Goal: Task Accomplishment & Management: Complete application form

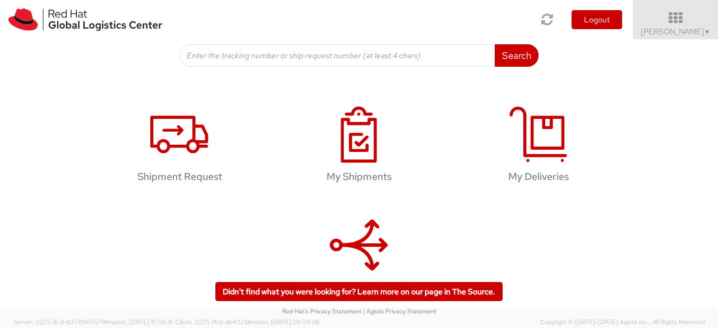
scroll to position [197, 0]
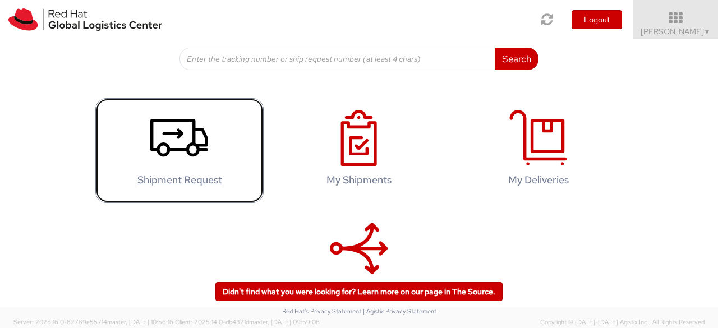
click at [214, 151] on link "Shipment Request" at bounding box center [179, 150] width 168 height 105
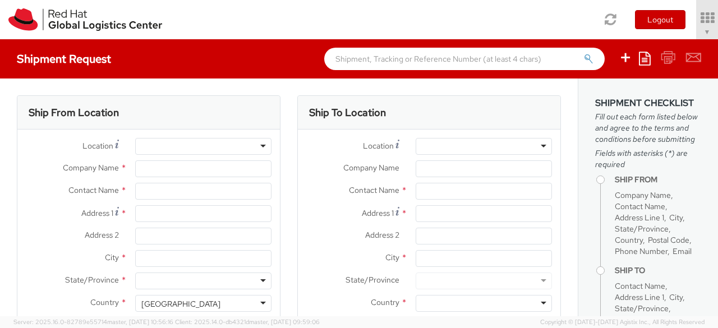
select select "170"
select select
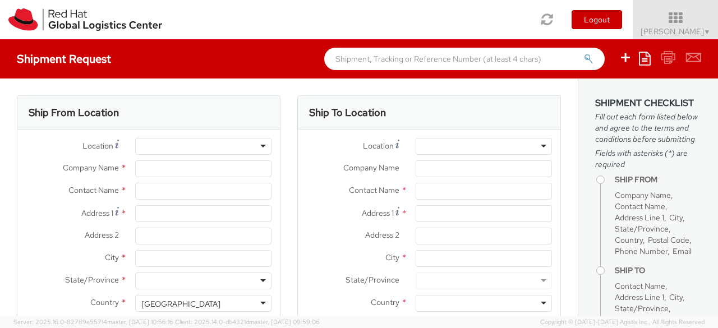
type input "Red Hat"
type input "[PERSON_NAME]"
type input "mabdulga@redhat.com"
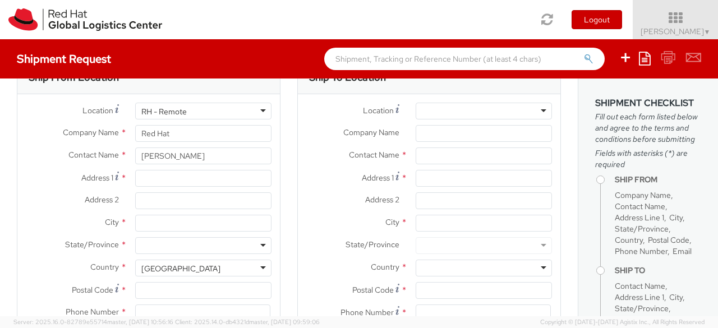
scroll to position [36, 0]
click at [224, 180] on input "Address 1 *" at bounding box center [203, 177] width 136 height 17
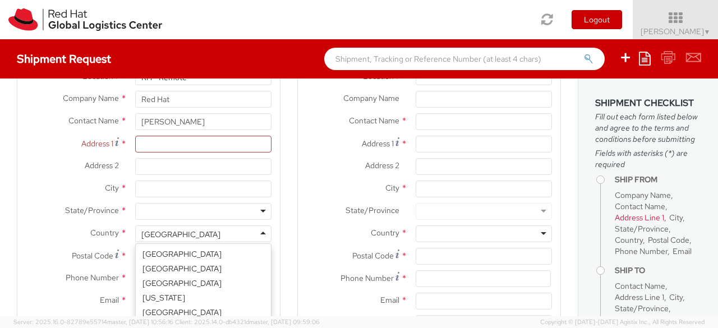
scroll to position [2827, 0]
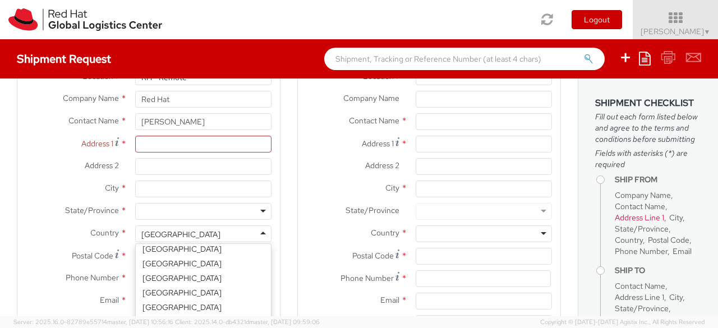
click at [238, 232] on div "United States" at bounding box center [203, 233] width 136 height 17
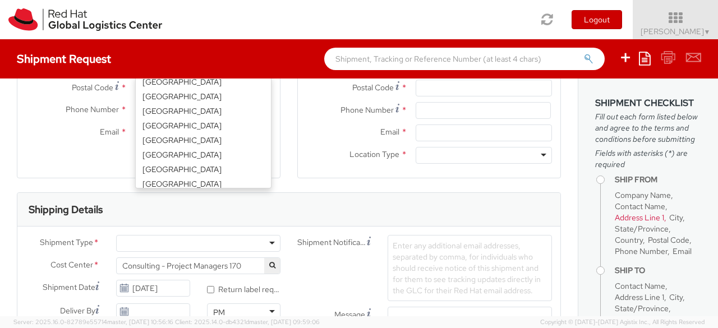
scroll to position [2347, 0]
select select "CM"
select select "KGS"
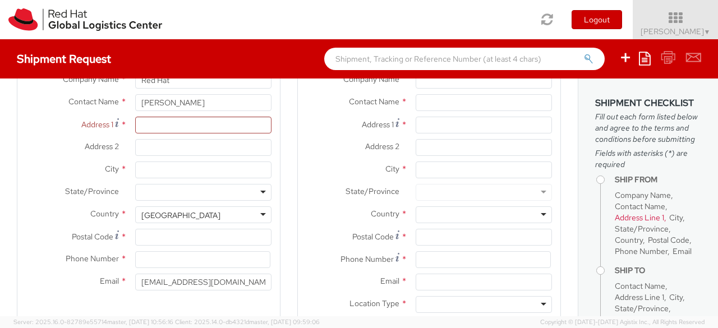
scroll to position [82, 0]
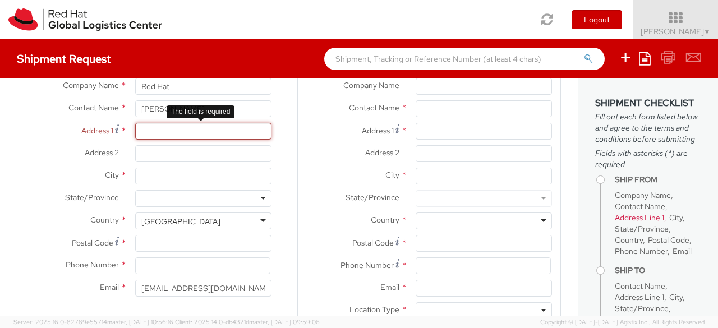
click at [162, 127] on input "Address 1 *" at bounding box center [203, 131] width 136 height 17
paste input "King Abdullah Financial District, Area 3. Building 3.05, 3rd Flo"
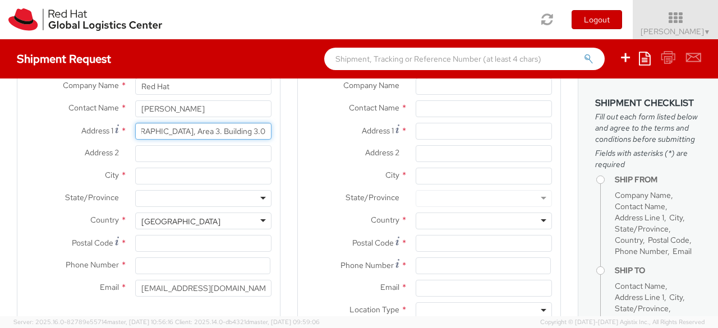
click at [258, 131] on input "King Abdullah Financial District, Area 3. Building 3.05, 3rd Flo" at bounding box center [203, 131] width 136 height 17
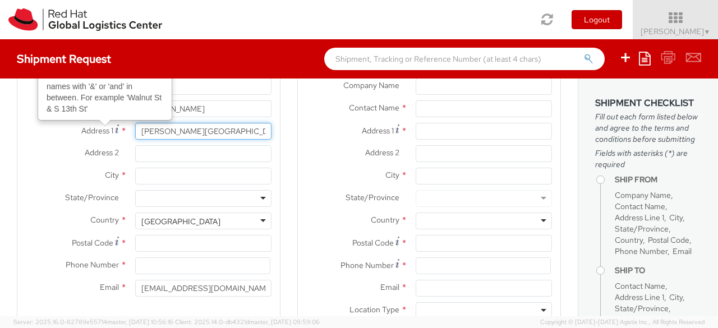
drag, startPoint x: 250, startPoint y: 132, endPoint x: 112, endPoint y: 133, distance: 138.5
click at [112, 133] on div "Address 1 For cross streets use street names with '&' or 'and' in between. For …" at bounding box center [148, 131] width 262 height 17
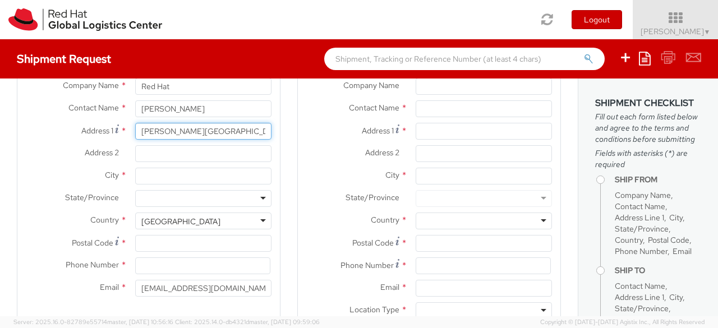
click at [231, 127] on input "King Abdullah Financial District, Area 3. Building 3.05, 3rd Fl." at bounding box center [203, 131] width 136 height 17
drag, startPoint x: 231, startPoint y: 127, endPoint x: 313, endPoint y: 128, distance: 82.5
click at [313, 128] on div "Ship From Location Location * RH - Amsterdam - MSO RH - Amsterdam Data Center R…" at bounding box center [288, 180] width 561 height 335
type input "King Abdullah Financial District, Area 3. Building 3.05, 3rd Fl."
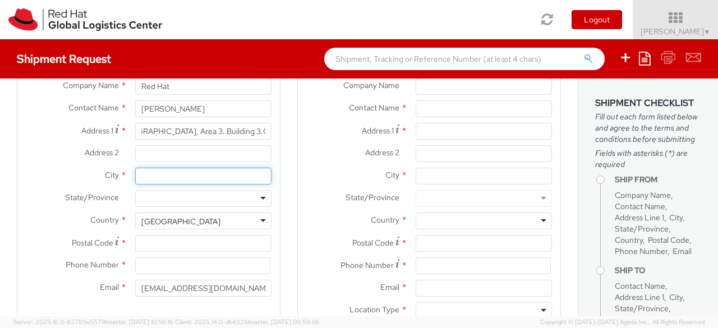
scroll to position [0, 0]
click at [159, 170] on input "City *" at bounding box center [203, 176] width 136 height 17
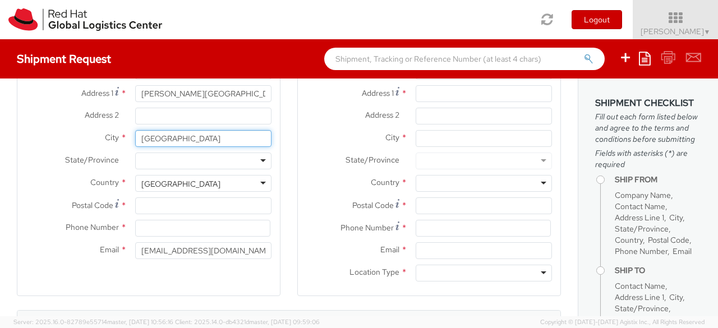
scroll to position [121, 0]
type input "Riyadh"
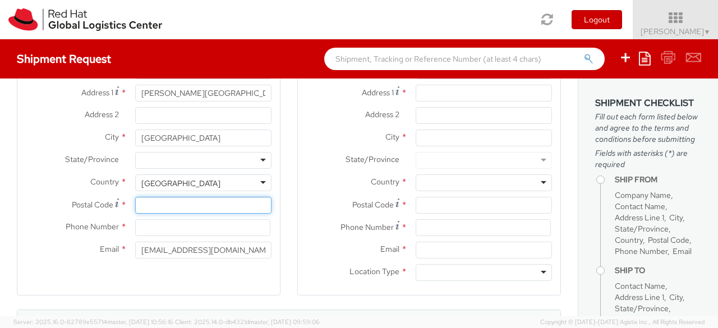
click at [181, 205] on input "Postal Code *" at bounding box center [203, 205] width 136 height 17
paste input "13519"
type input "13519"
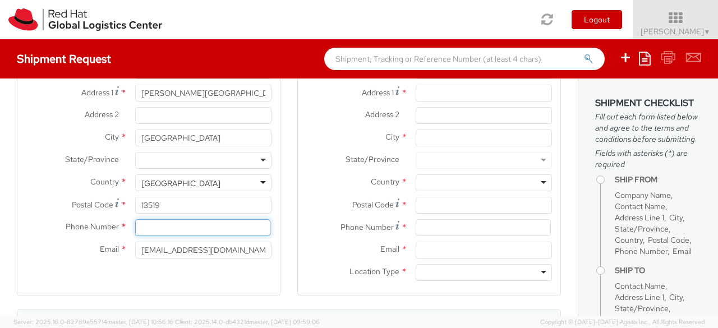
click at [167, 229] on input at bounding box center [202, 227] width 135 height 17
type input "0"
type input "+966554133374"
click at [186, 275] on div "Ship From Location Location * RH - Amsterdam - MSO RH - Amsterdam Data Center R…" at bounding box center [149, 135] width 264 height 321
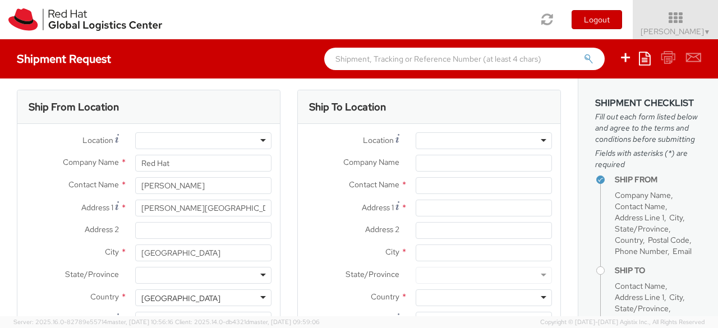
scroll to position [0, 0]
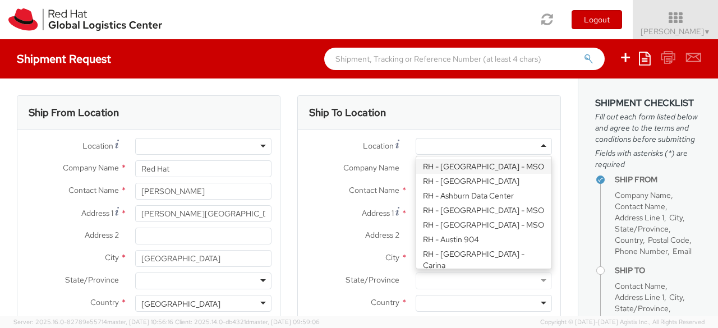
click at [479, 140] on div at bounding box center [484, 146] width 136 height 17
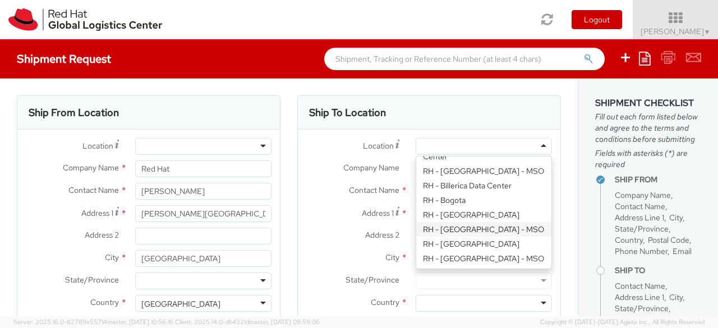
scroll to position [296, 0]
type input "Red Hat Czech s.r.o."
type input "Purkynova 647/111"
type input "BRNO"
type input "621 00"
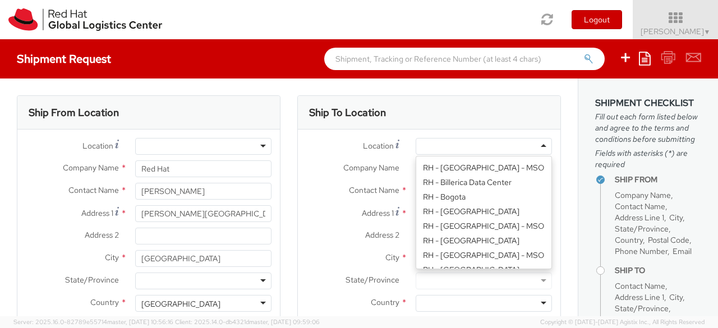
type input "420 532 294 555"
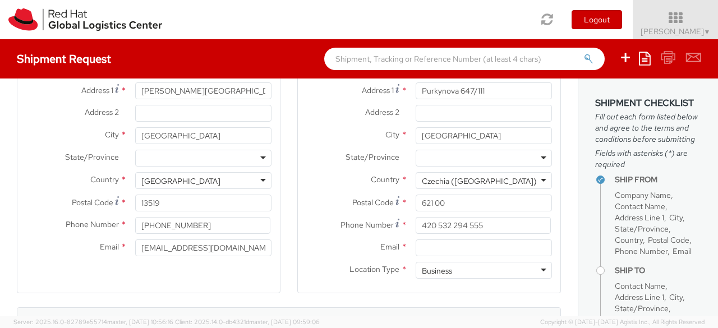
scroll to position [122, 0]
click at [421, 250] on input "Email *" at bounding box center [484, 248] width 136 height 17
paste input "laptop-return@redhat.com"
type input "laptop-return@redhat.com"
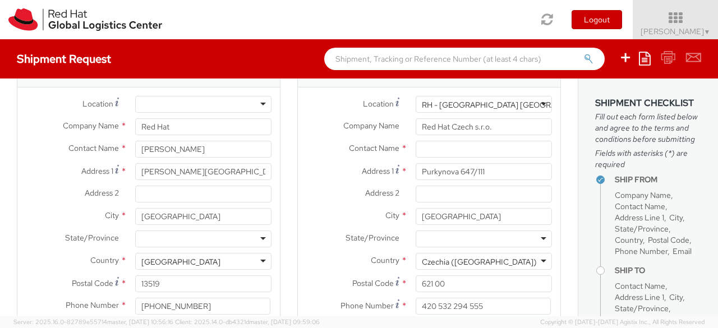
scroll to position [42, 0]
click at [424, 153] on input "text" at bounding box center [484, 149] width 136 height 17
paste input "Attn: Red Hat IT - Endpoint Systems"
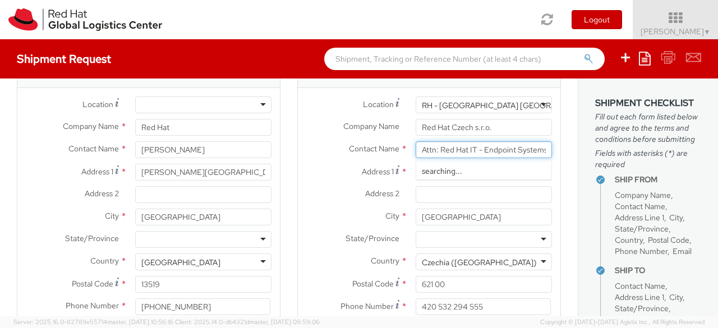
scroll to position [0, 4]
type input "Attn: Red Hat IT - Endpoint Systems"
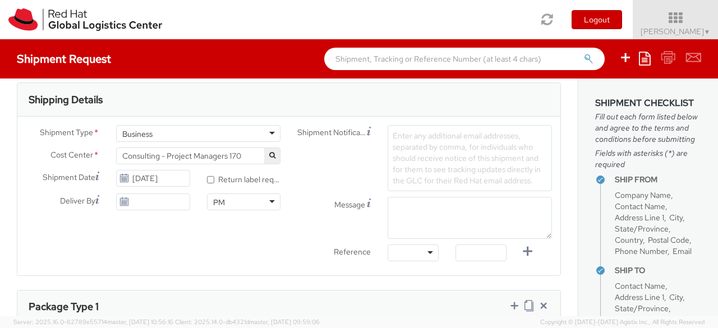
scroll to position [349, 0]
click at [176, 151] on span "Consulting - Project Managers 170" at bounding box center [198, 155] width 152 height 10
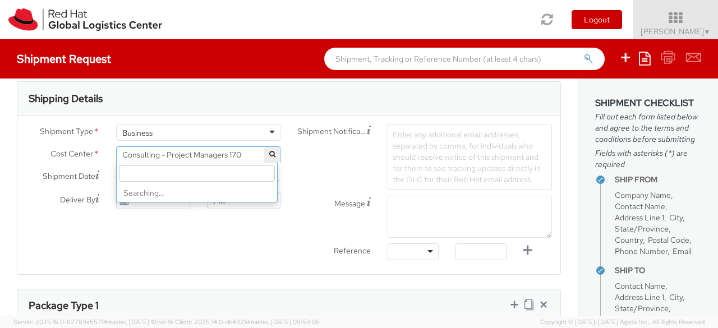
click at [176, 151] on span "Consulting - Project Managers 170" at bounding box center [198, 155] width 152 height 10
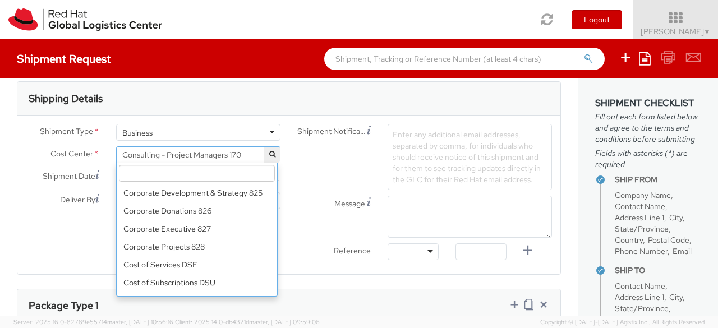
click at [158, 169] on input "search" at bounding box center [197, 173] width 156 height 17
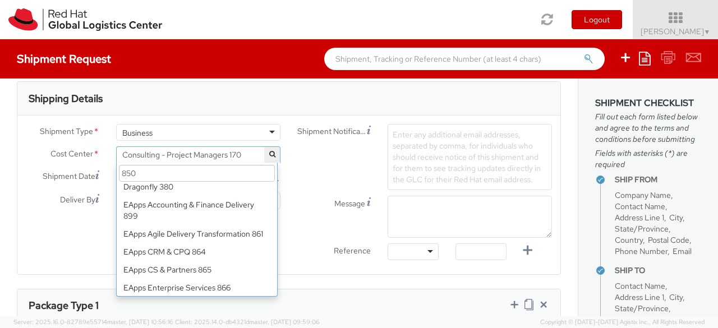
scroll to position [703, 0]
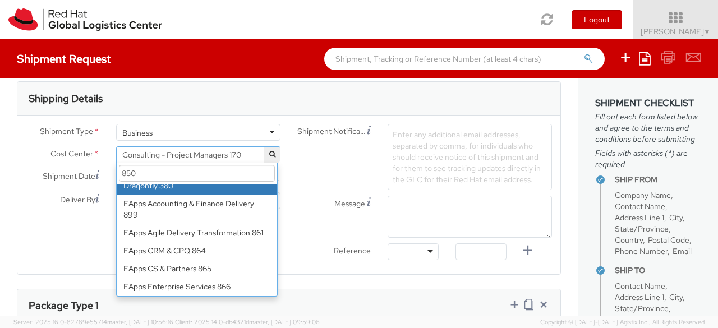
click at [140, 168] on input "850" at bounding box center [197, 173] width 156 height 17
paste input "IT Fixed Assets and Contracts"
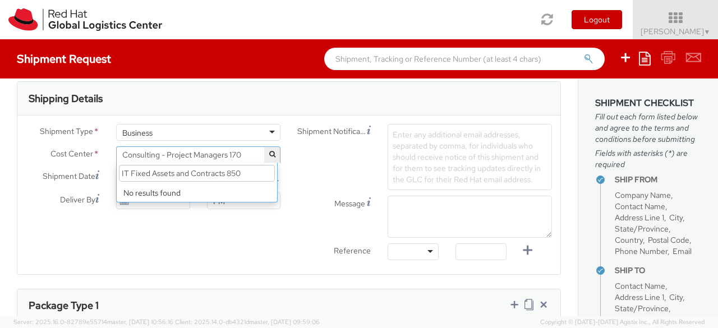
scroll to position [0, 0]
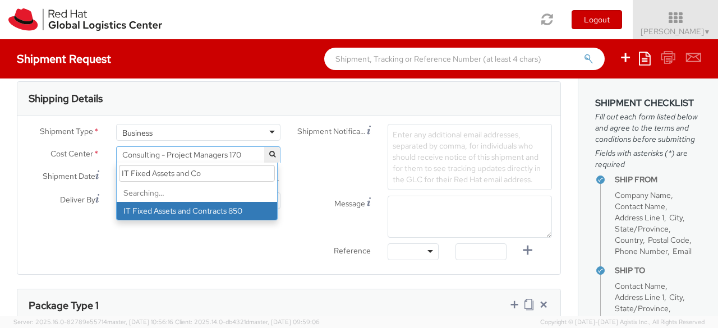
type input "IT Fixed Assets and C"
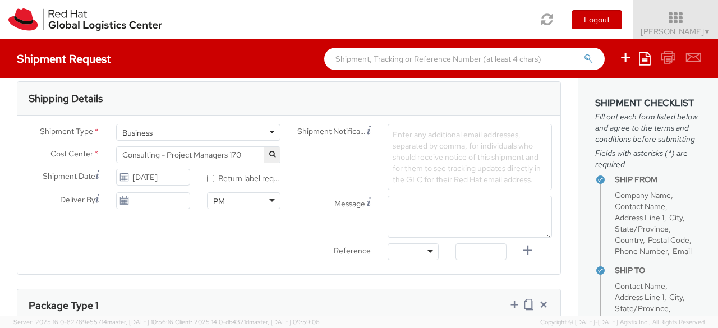
click at [167, 211] on div "Deliver By" at bounding box center [107, 203] width 181 height 22
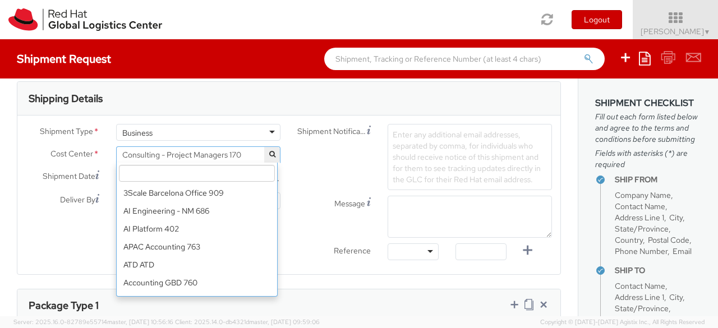
click at [204, 146] on span "Consulting - Project Managers 170" at bounding box center [198, 154] width 164 height 17
click at [188, 170] on input "search" at bounding box center [197, 173] width 156 height 17
paste input "IT Fixed Assets and Contracts 850"
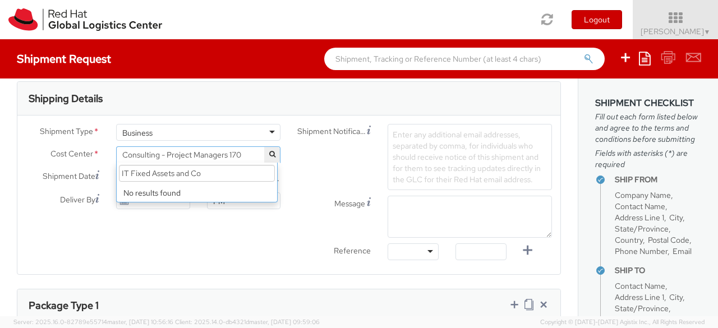
type input "IT Fixed Assets and C"
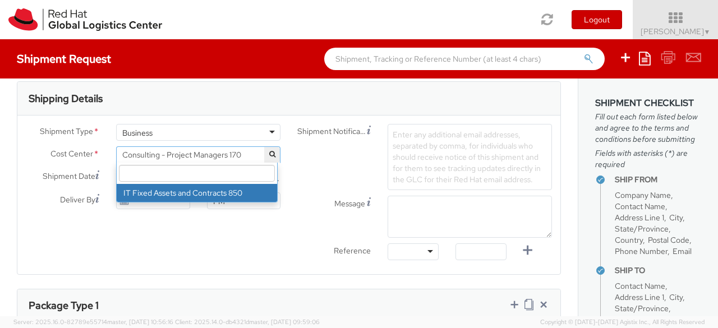
select select "850"
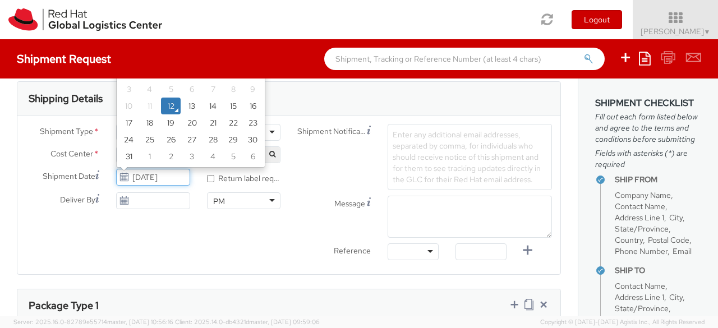
click at [132, 178] on input "08/12/2025" at bounding box center [152, 177] width 73 height 17
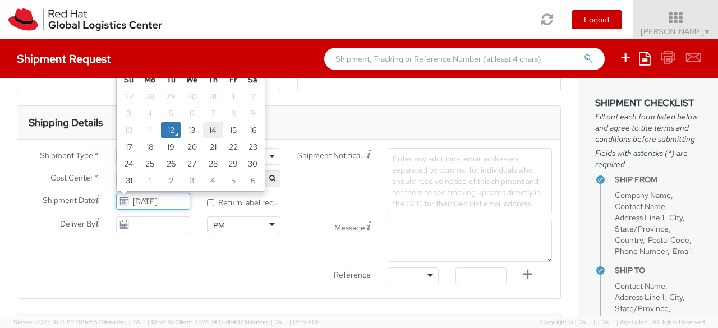
scroll to position [300, 0]
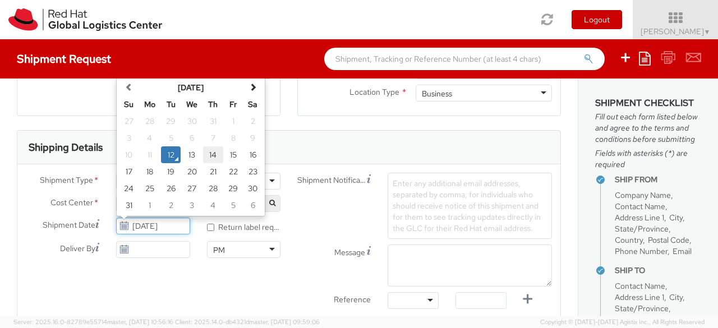
click at [211, 158] on td "14" at bounding box center [213, 154] width 20 height 17
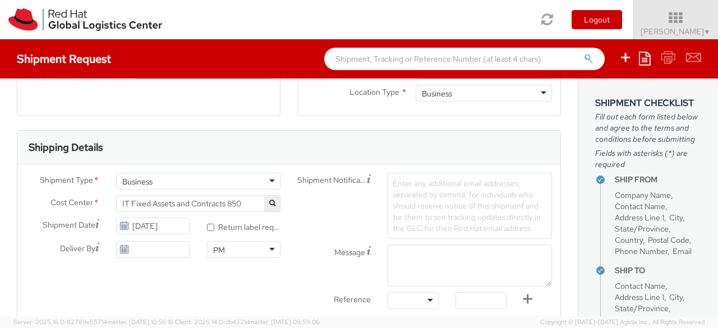
click at [125, 226] on use at bounding box center [125, 226] width 8 height 8
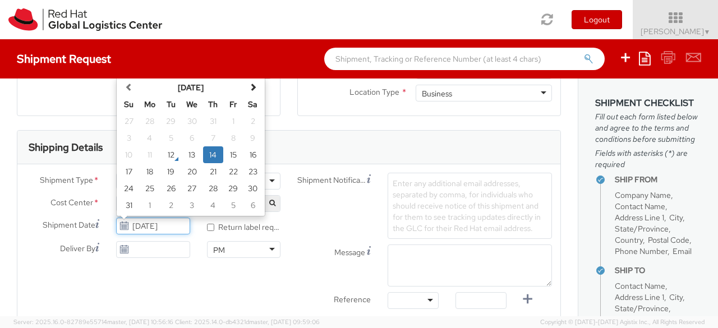
click at [139, 227] on input "08/14/2025" at bounding box center [152, 226] width 73 height 17
click at [131, 173] on td "17" at bounding box center [129, 171] width 20 height 17
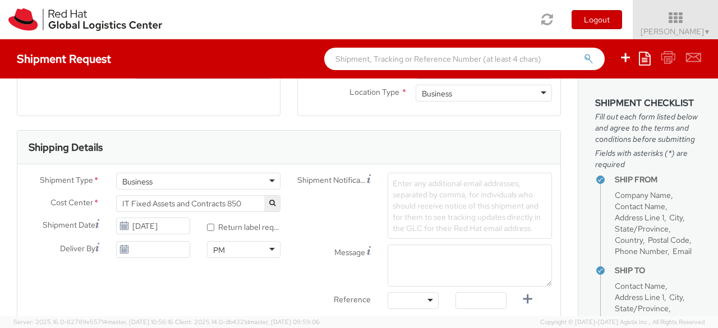
click at [123, 224] on icon at bounding box center [124, 226] width 10 height 9
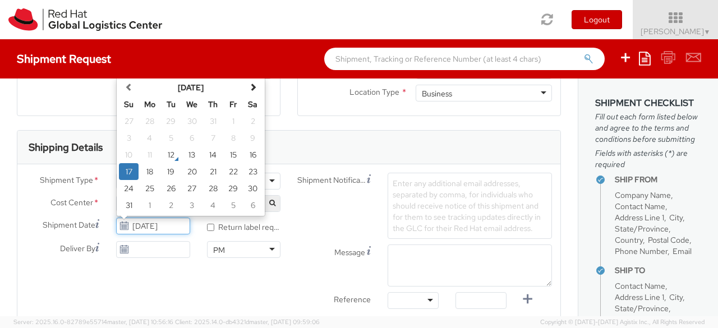
click at [137, 227] on input "08/17/2025" at bounding box center [152, 226] width 73 height 17
click at [205, 153] on td "14" at bounding box center [213, 154] width 20 height 17
type input "08/14/2025"
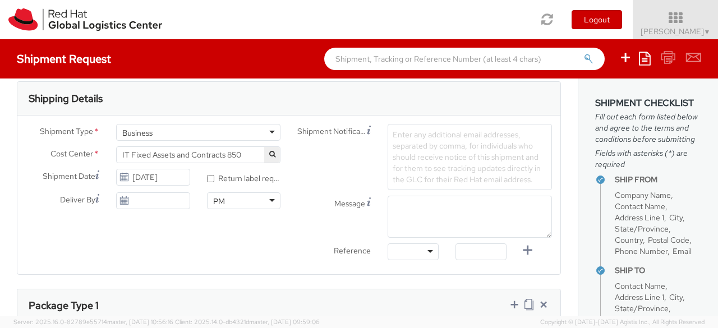
scroll to position [348, 0]
click at [424, 252] on div at bounding box center [413, 252] width 51 height 17
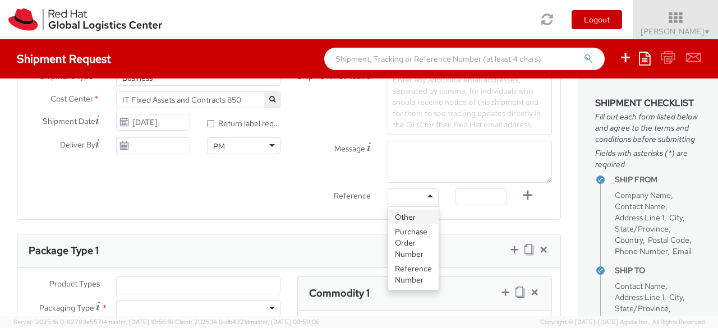
scroll to position [404, 0]
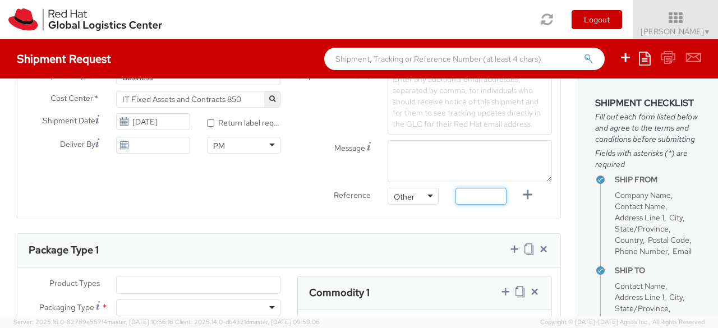
click at [470, 198] on input "text" at bounding box center [480, 196] width 51 height 17
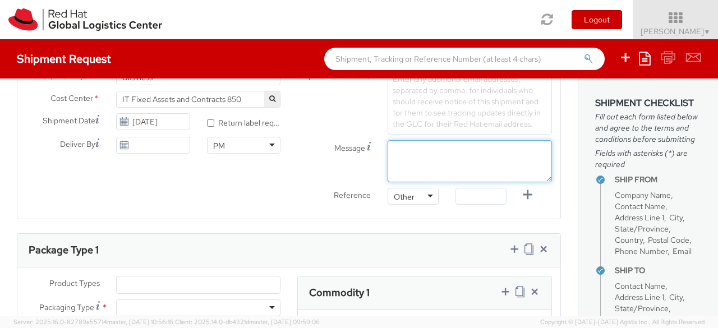
click at [469, 165] on textarea "Message" at bounding box center [470, 161] width 164 height 42
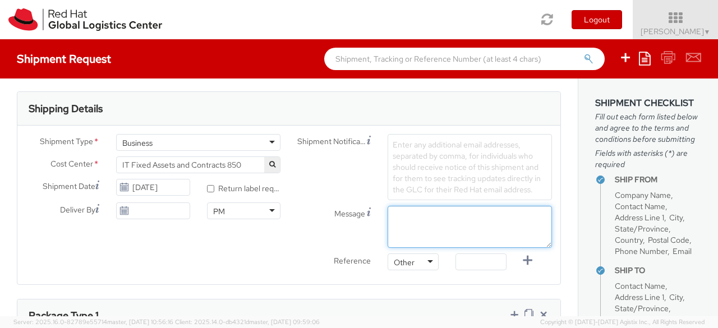
scroll to position [338, 0]
click at [419, 155] on span "Enter any additional email addresses, separated by comma, for individuals who s…" at bounding box center [467, 167] width 148 height 55
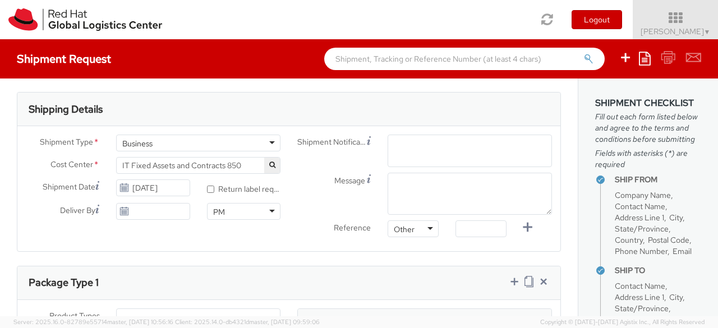
paste input "emea-eshub@redhat.com"
type input "emea-eshub@redhat.com"
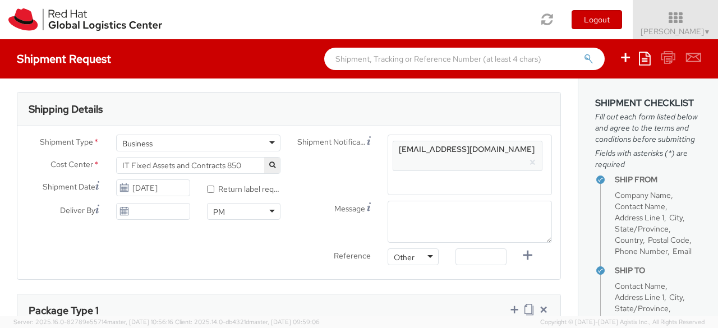
scroll to position [0, 0]
drag, startPoint x: 405, startPoint y: 147, endPoint x: 393, endPoint y: 146, distance: 12.4
click at [393, 146] on div "Enter any additional email addresses, separated by comma, for individuals who s…" at bounding box center [470, 165] width 164 height 61
type input "mabdulga@redhat.com"
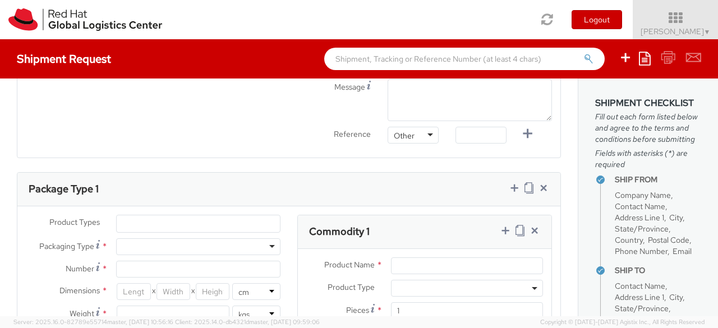
scroll to position [393, 0]
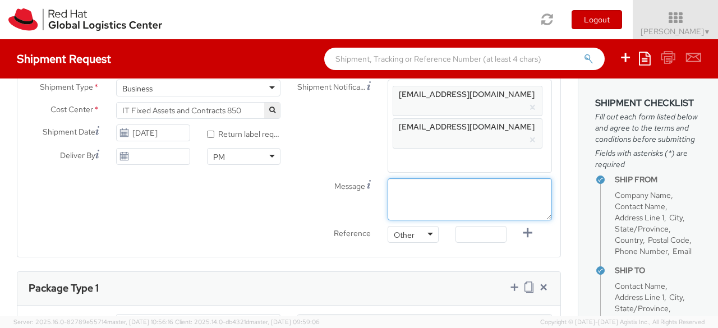
click at [406, 178] on textarea "Message" at bounding box center [470, 199] width 164 height 42
type textarea "Pick-up time "Morning""
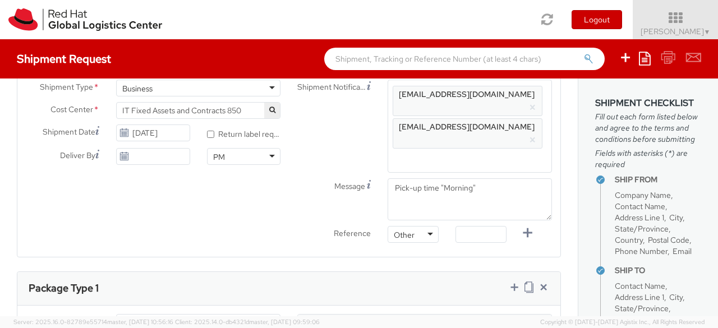
click at [291, 226] on label "Reference" at bounding box center [334, 232] width 90 height 13
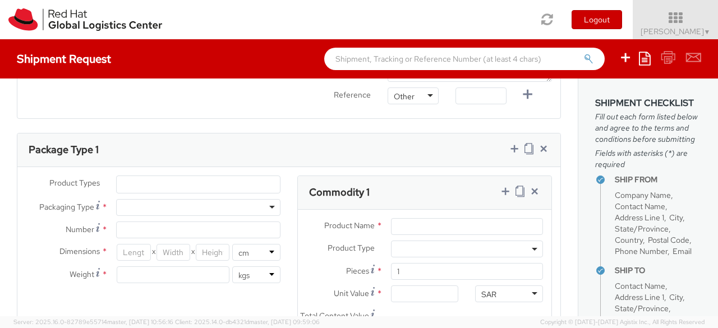
scroll to position [534, 0]
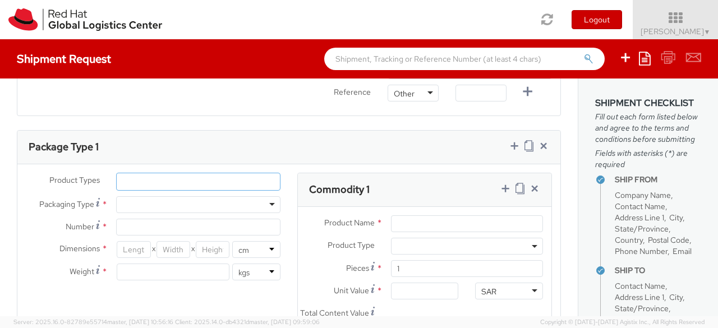
click at [215, 173] on ul at bounding box center [198, 181] width 163 height 17
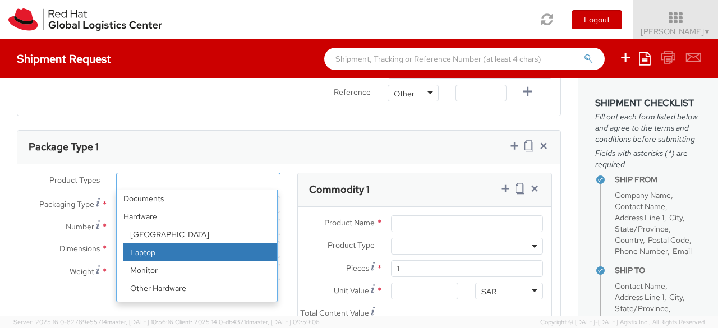
select select "LAPTOP"
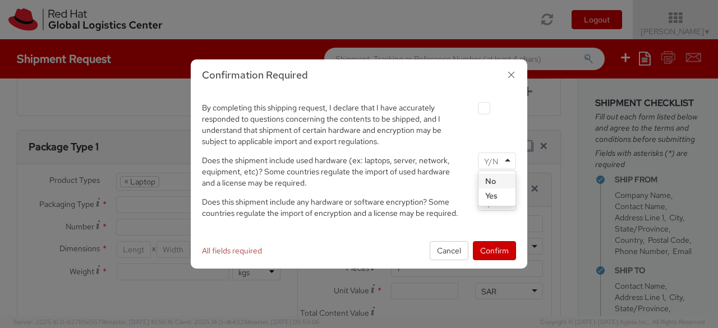
click at [501, 160] on div at bounding box center [497, 161] width 38 height 17
click at [496, 204] on input "select-one" at bounding box center [492, 202] width 16 height 11
click at [498, 250] on button "Confirm" at bounding box center [494, 250] width 43 height 19
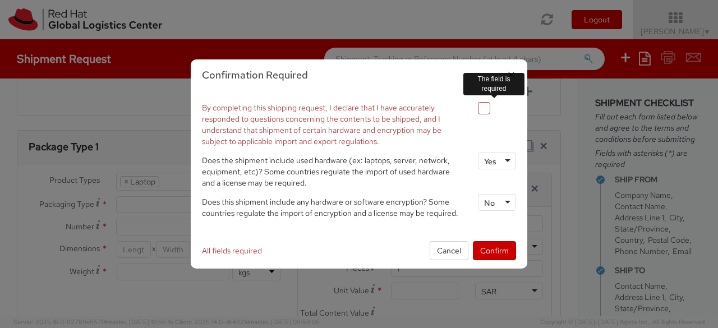
click at [482, 109] on label at bounding box center [484, 108] width 12 height 12
click at [474, 109] on input "checkbox" at bounding box center [470, 108] width 7 height 7
checkbox input "true"
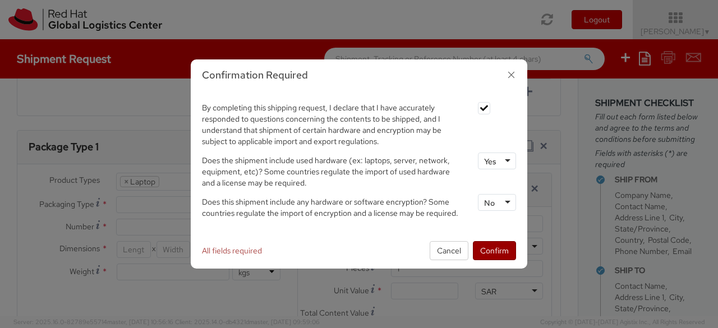
click at [499, 248] on button "Confirm" at bounding box center [494, 250] width 43 height 19
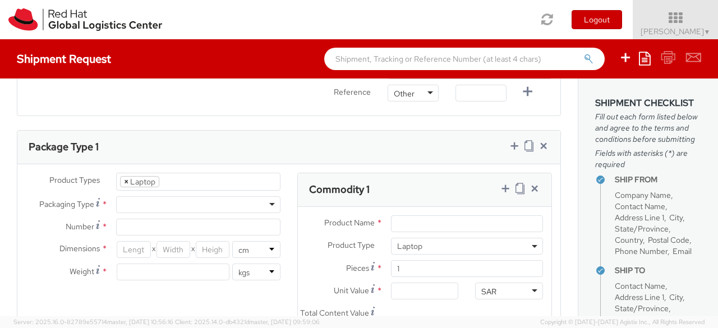
click at [124, 177] on span "×" at bounding box center [126, 182] width 4 height 10
select select
type input "l"
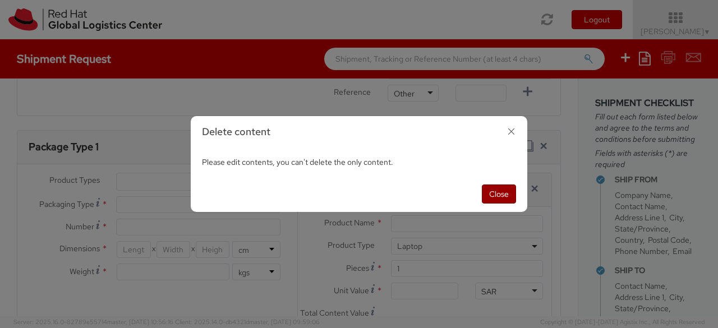
click at [485, 195] on button "Close" at bounding box center [499, 194] width 34 height 19
select select "LAPTOP"
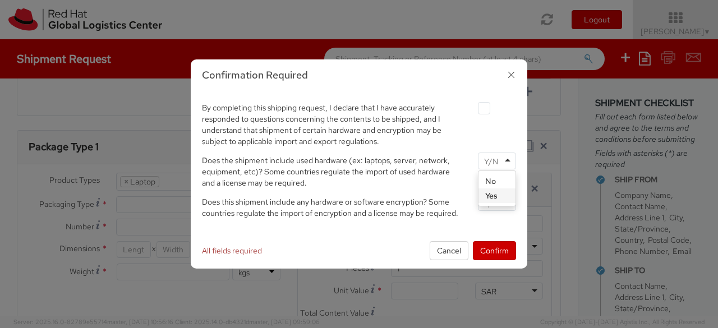
click at [498, 162] on input "select-one" at bounding box center [492, 161] width 16 height 11
click at [494, 203] on input "select-one" at bounding box center [492, 202] width 16 height 11
click at [485, 100] on div at bounding box center [497, 107] width 38 height 15
click at [485, 110] on label at bounding box center [484, 108] width 12 height 12
click at [474, 110] on input "checkbox" at bounding box center [470, 108] width 7 height 7
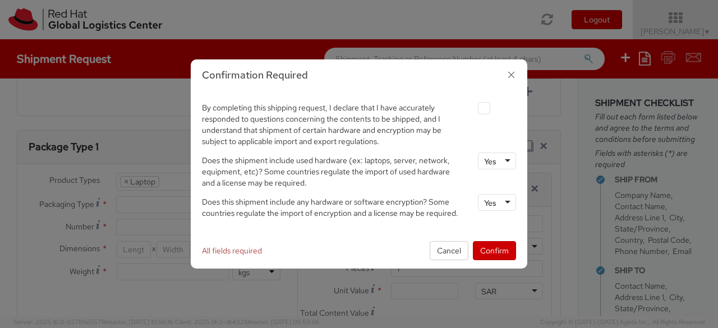
checkbox input "true"
click at [505, 254] on button "Confirm" at bounding box center [494, 250] width 43 height 19
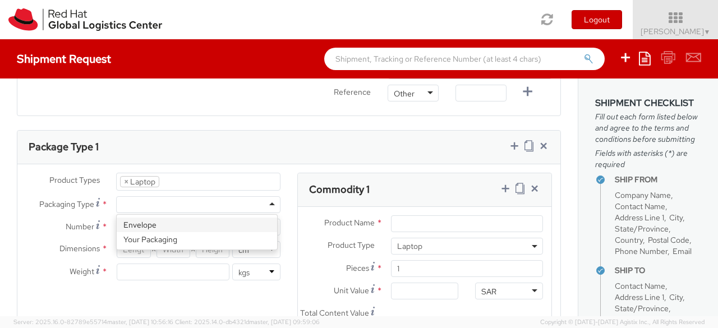
click at [247, 196] on div at bounding box center [198, 204] width 164 height 17
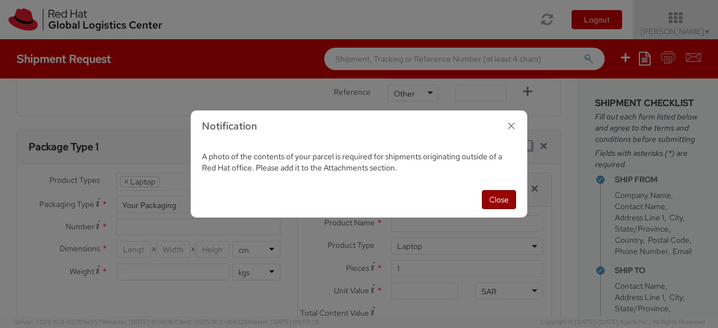
click at [499, 200] on button "Close" at bounding box center [499, 199] width 34 height 19
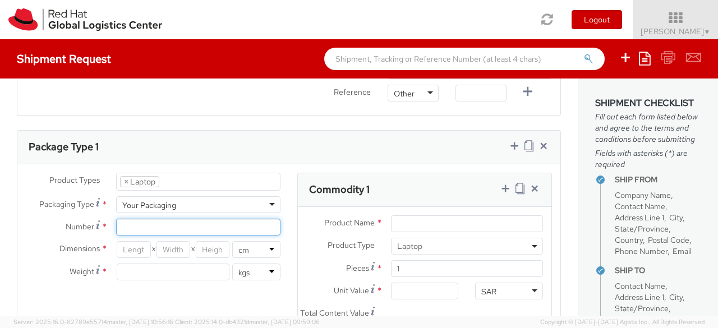
click at [148, 219] on input "Number *" at bounding box center [198, 227] width 164 height 17
type input "1"
click at [164, 256] on div "Product Types * Documents Docking Station Laptop Monitor Other Hardware Server …" at bounding box center [288, 296] width 543 height 246
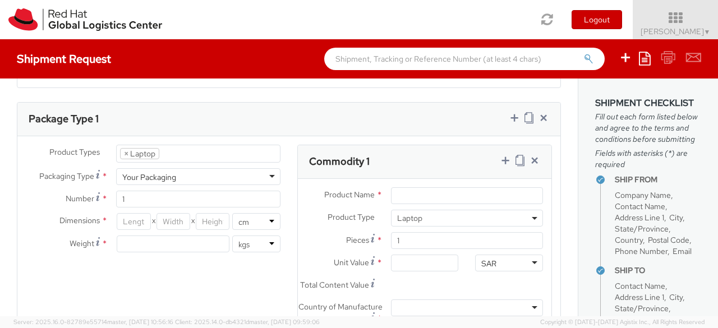
scroll to position [555, 0]
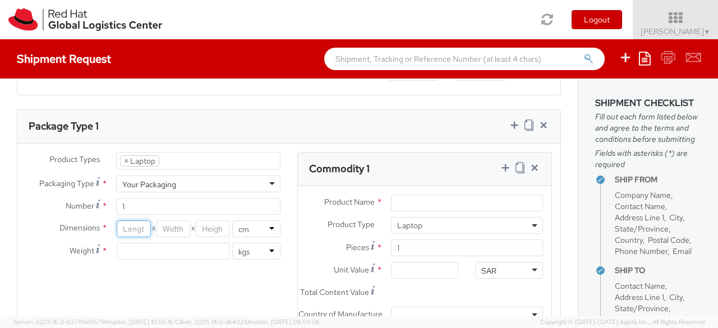
click at [137, 220] on input "number" at bounding box center [134, 228] width 34 height 17
type input "40"
click at [179, 220] on input "number" at bounding box center [173, 228] width 34 height 17
type input "30"
click at [208, 220] on input "number" at bounding box center [213, 228] width 34 height 17
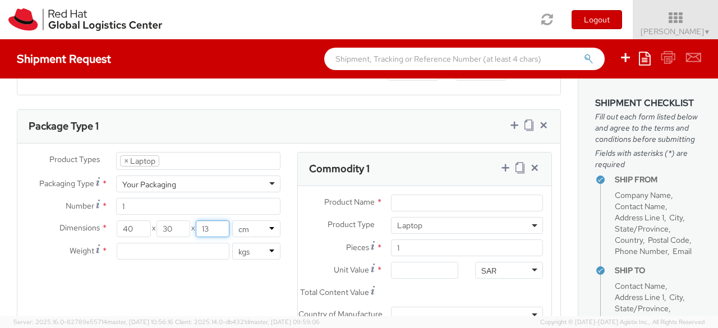
type input "13"
click at [153, 243] on input "number" at bounding box center [173, 251] width 113 height 17
type input "4"
click at [174, 262] on div "Product Types * Documents Docking Station Laptop Monitor Other Hardware Server …" at bounding box center [288, 275] width 543 height 246
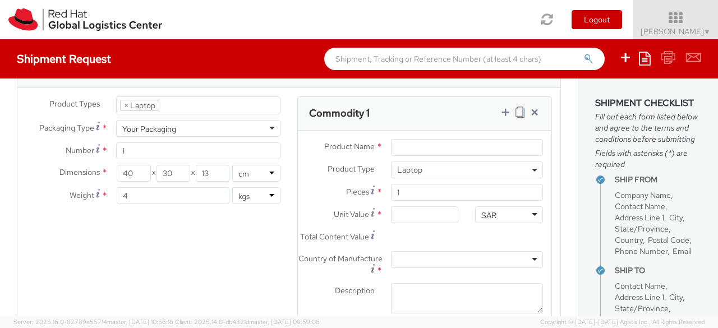
scroll to position [600, 0]
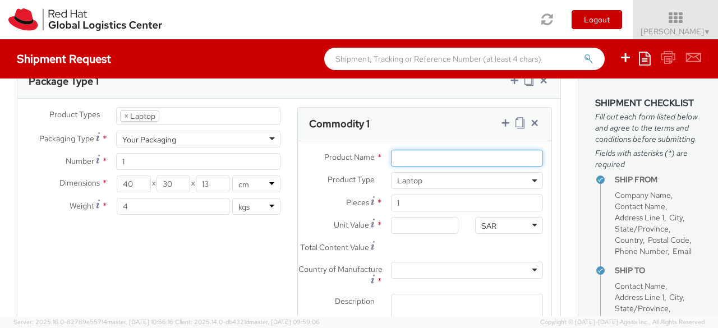
click at [431, 150] on input "Product Name *" at bounding box center [467, 158] width 152 height 17
type input "Lenovo ThinkPad T14 Gen 4"
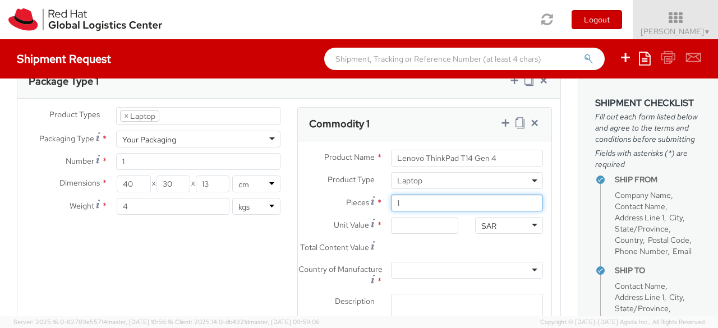
click at [404, 195] on input "1" at bounding box center [467, 203] width 152 height 17
type input "0.00"
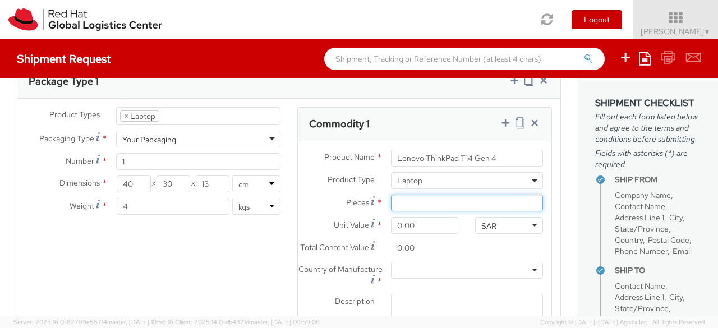
type input "1"
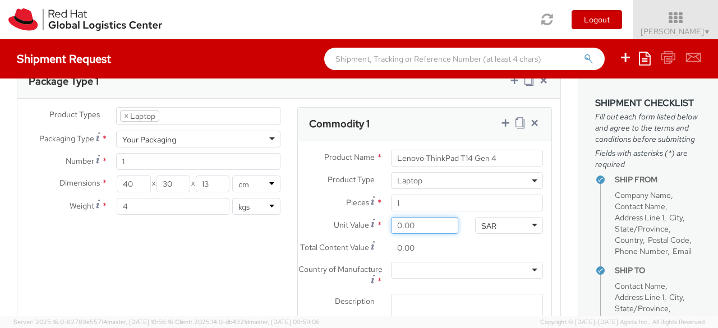
click at [414, 217] on input "0.00" at bounding box center [425, 225] width 68 height 17
type input "5.00"
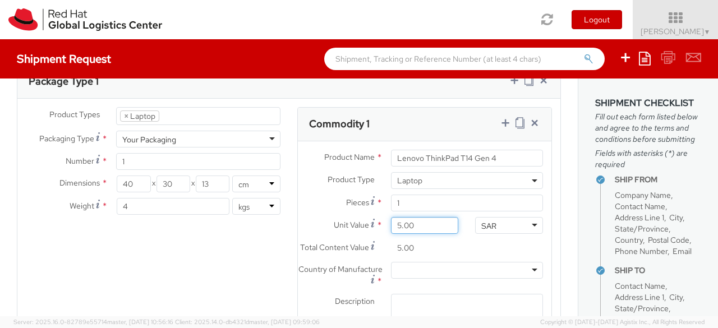
type input "50.00"
type input "500.00"
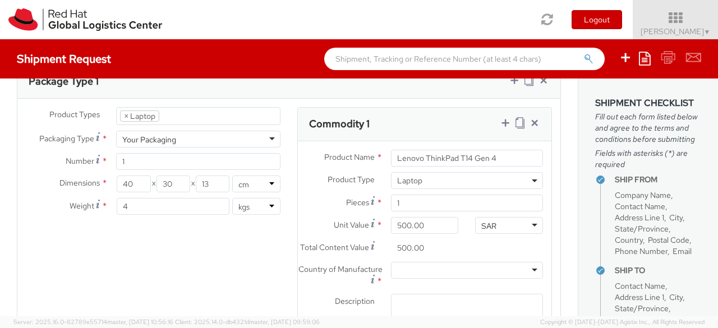
click at [500, 217] on div "SAR" at bounding box center [509, 225] width 68 height 17
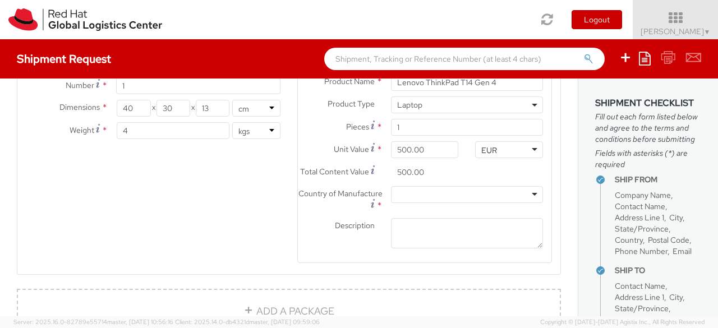
scroll to position [682, 0]
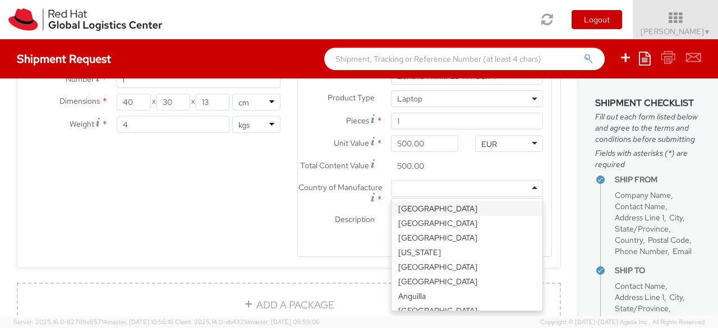
click at [487, 180] on div at bounding box center [467, 188] width 152 height 17
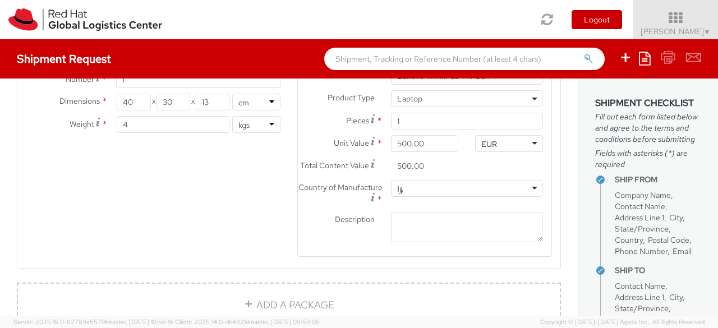
type input "ؤ"
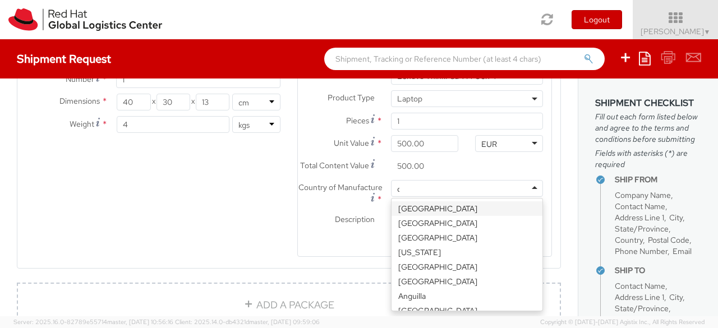
type input "ch"
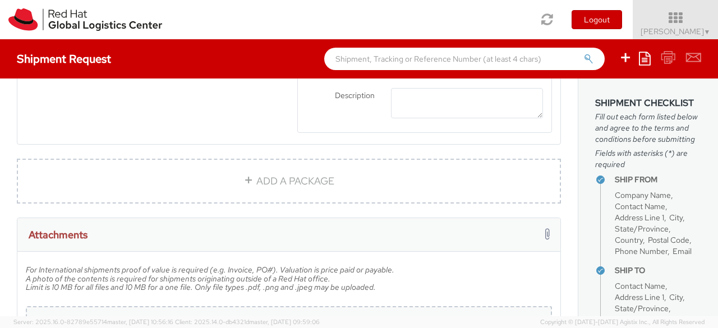
scroll to position [869, 0]
